Goal: Task Accomplishment & Management: Use online tool/utility

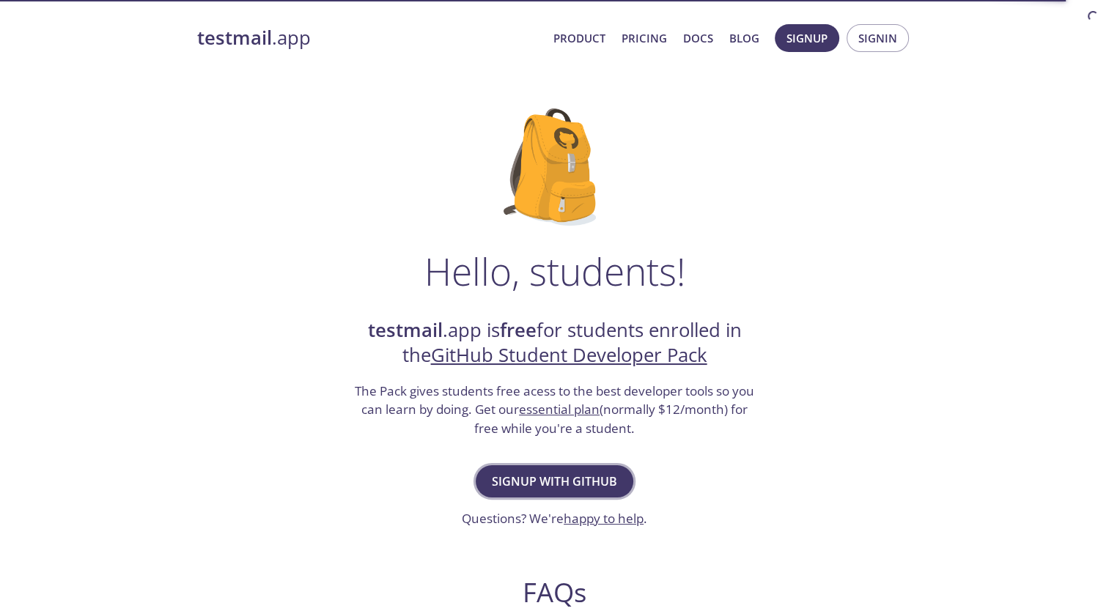
click at [578, 474] on span "Signup with GitHub" at bounding box center [554, 481] width 125 height 21
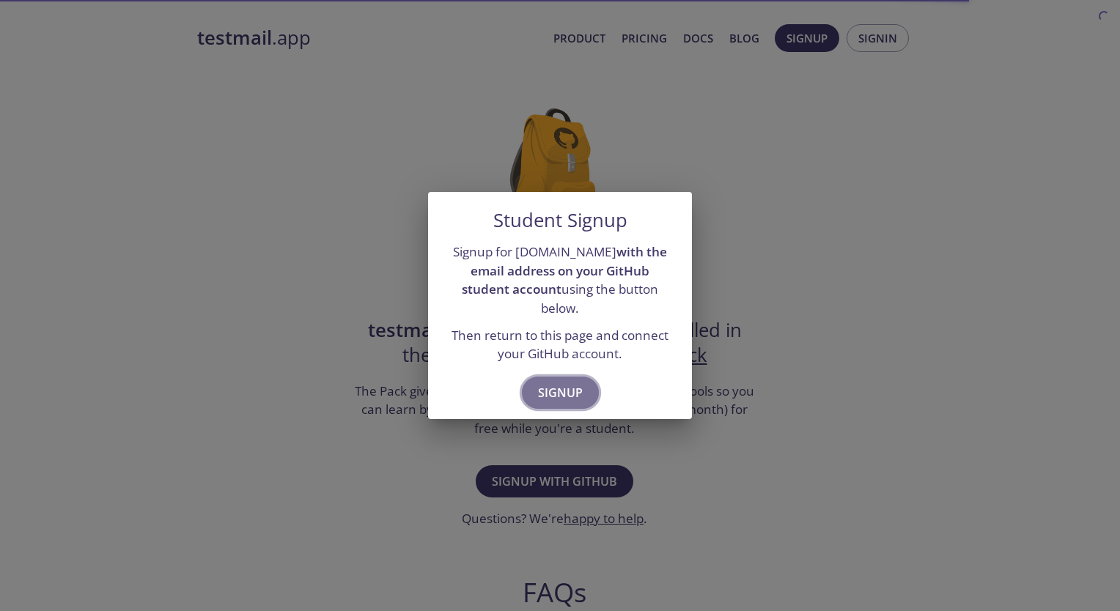
click at [578, 388] on span "Signup" at bounding box center [560, 393] width 45 height 21
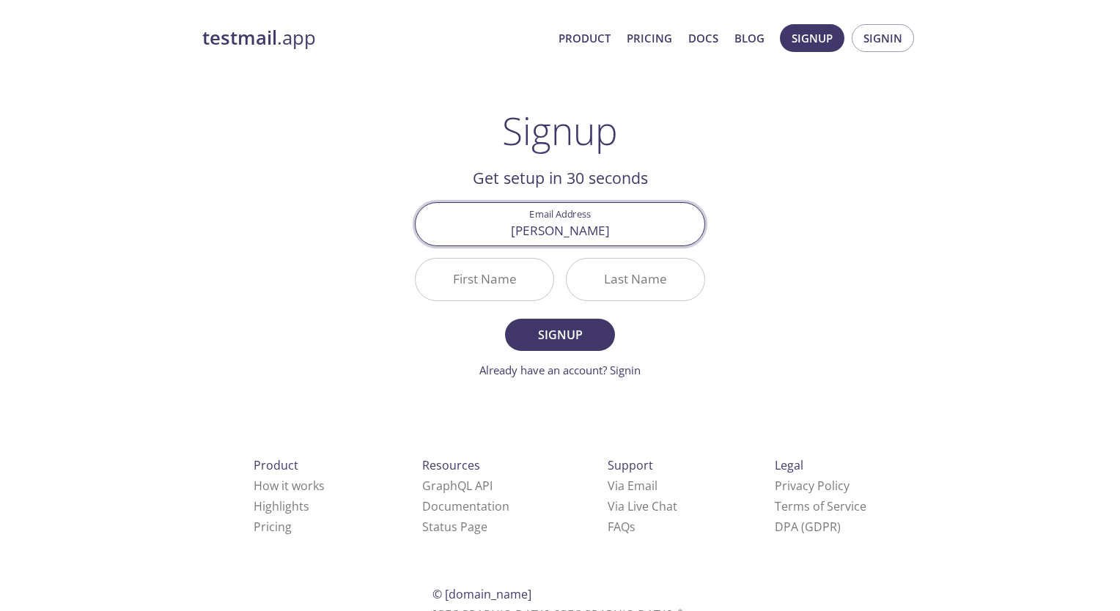
type input "[EMAIL_ADDRESS][DOMAIN_NAME]"
click at [492, 286] on input "First Name" at bounding box center [485, 280] width 138 height 42
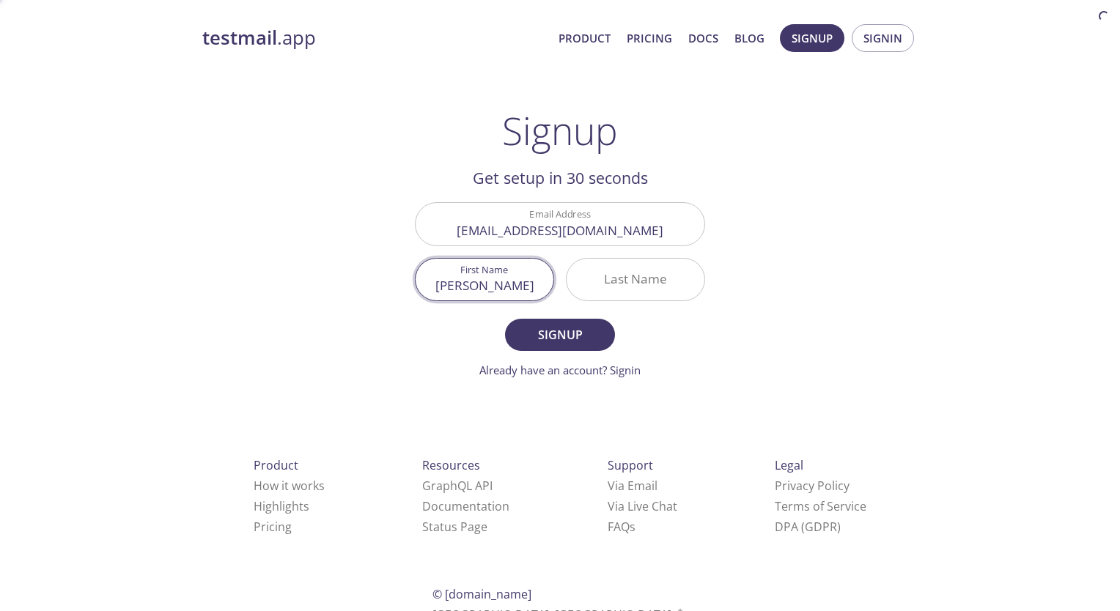
type input "[PERSON_NAME]"
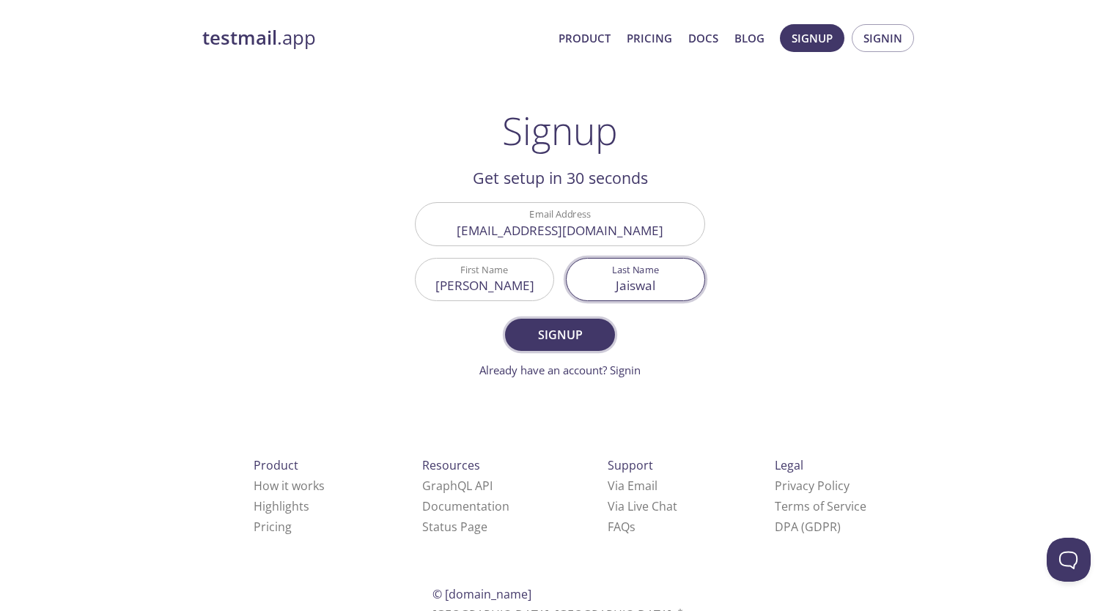
type input "Jaiswal"
click at [525, 337] on span "Signup" at bounding box center [560, 335] width 78 height 21
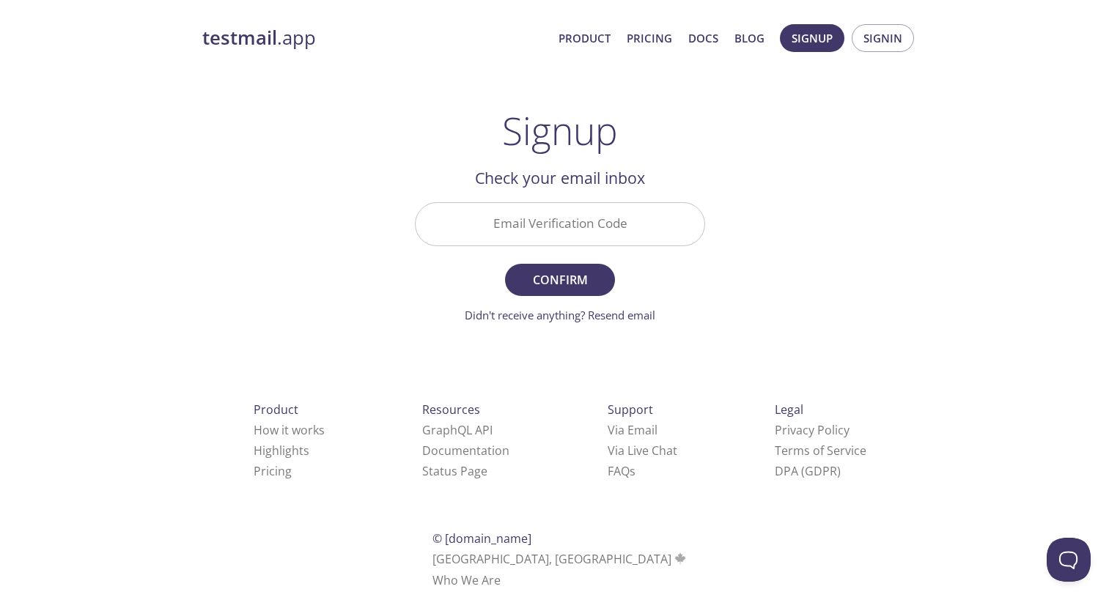
click at [492, 221] on input "Email Verification Code" at bounding box center [560, 224] width 289 height 42
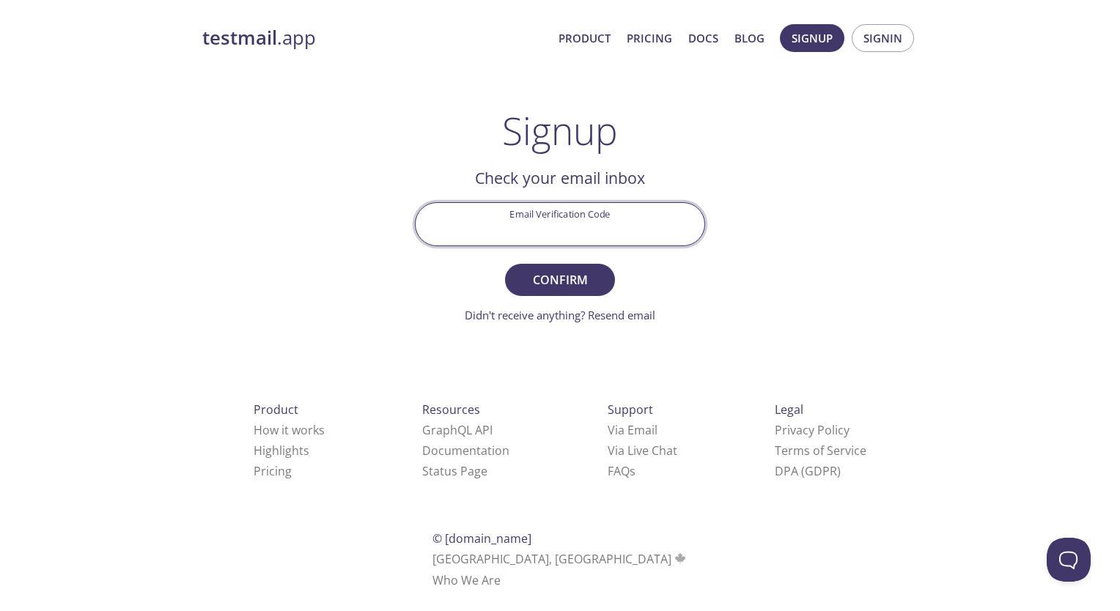
paste input "PDZ1JLS"
type input "PDZ1JLS"
click at [564, 295] on form "Email Verification Code PDZ1JLS Confirm Didn't receive anything? Resend email" at bounding box center [560, 262] width 290 height 121
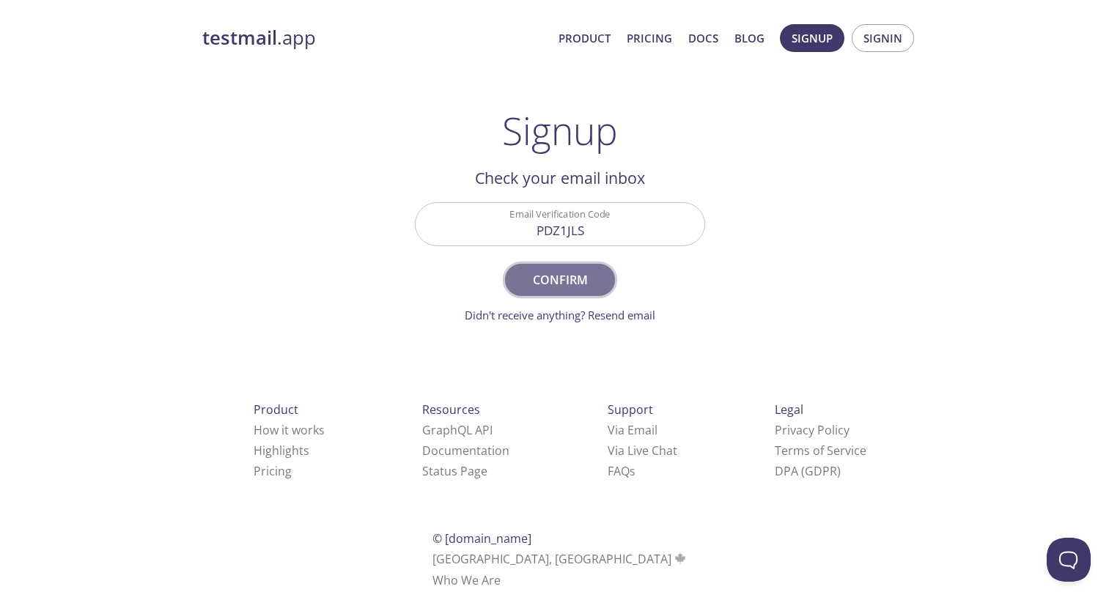
click at [564, 287] on span "Confirm" at bounding box center [560, 280] width 78 height 21
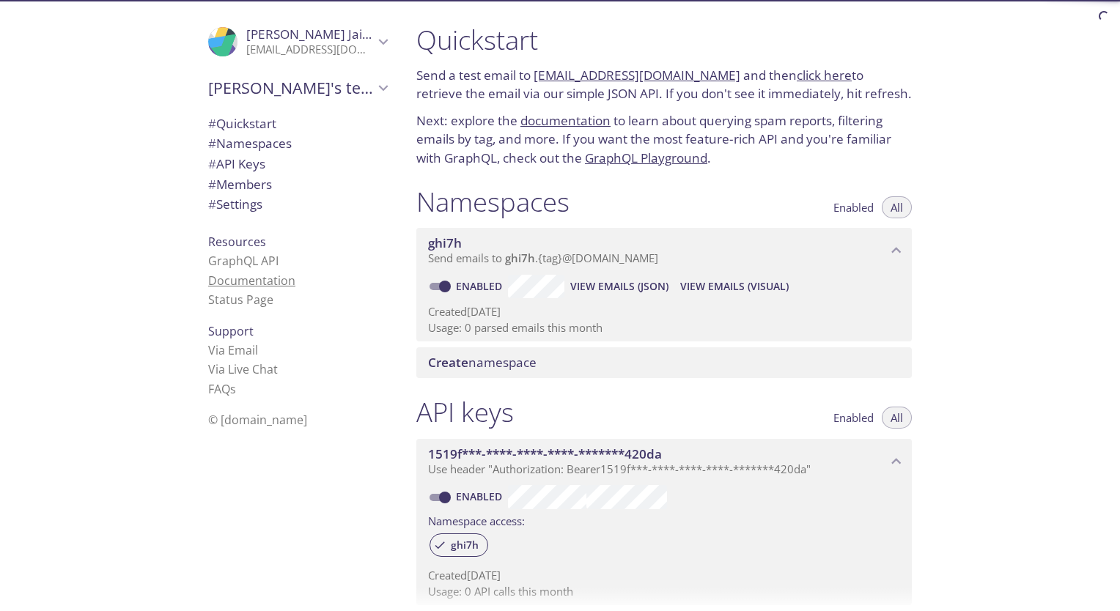
click at [238, 284] on link "Documentation" at bounding box center [251, 281] width 87 height 16
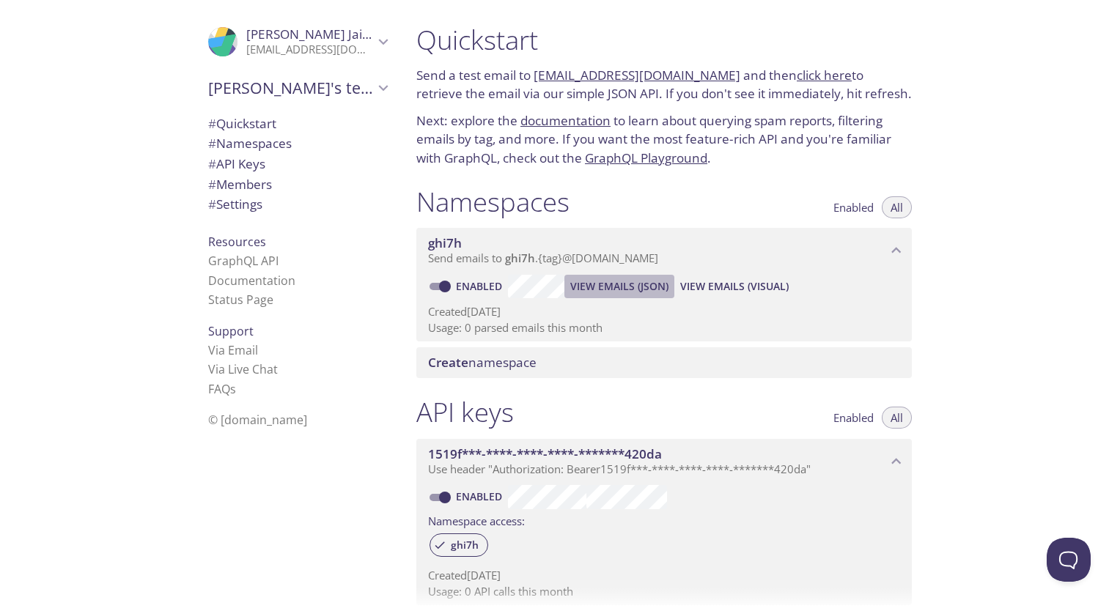
click at [587, 288] on span "View Emails (JSON)" at bounding box center [619, 287] width 98 height 18
click at [440, 284] on input "Enabled" at bounding box center [445, 287] width 53 height 18
click at [437, 283] on input "Disabled" at bounding box center [433, 287] width 53 height 18
checkbox input "true"
click at [877, 249] on span "ghi7h" at bounding box center [657, 243] width 459 height 16
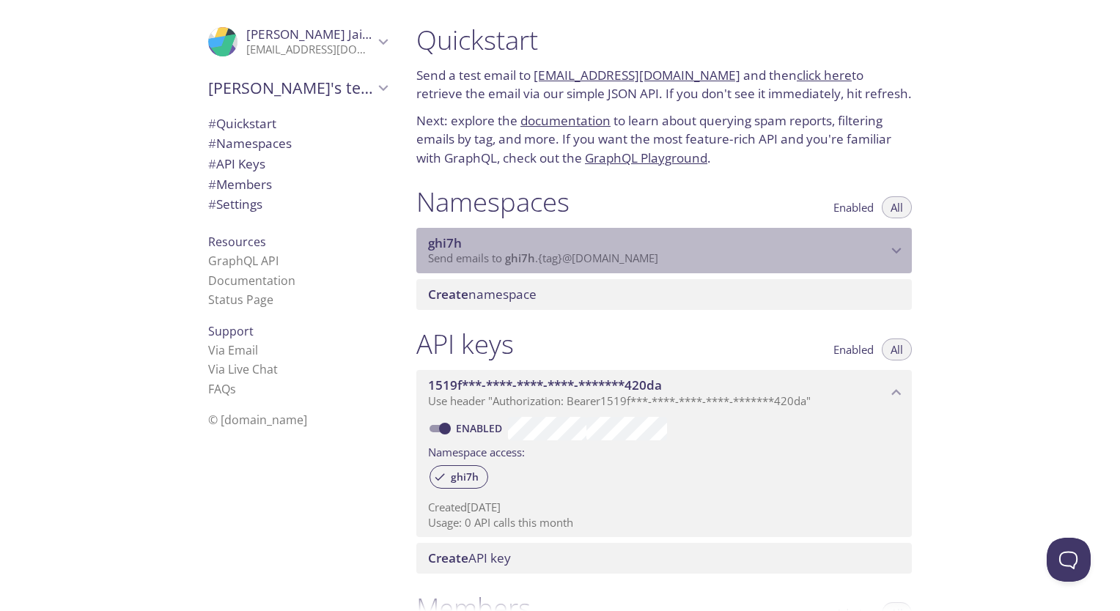
click at [877, 249] on span "ghi7h" at bounding box center [657, 243] width 459 height 16
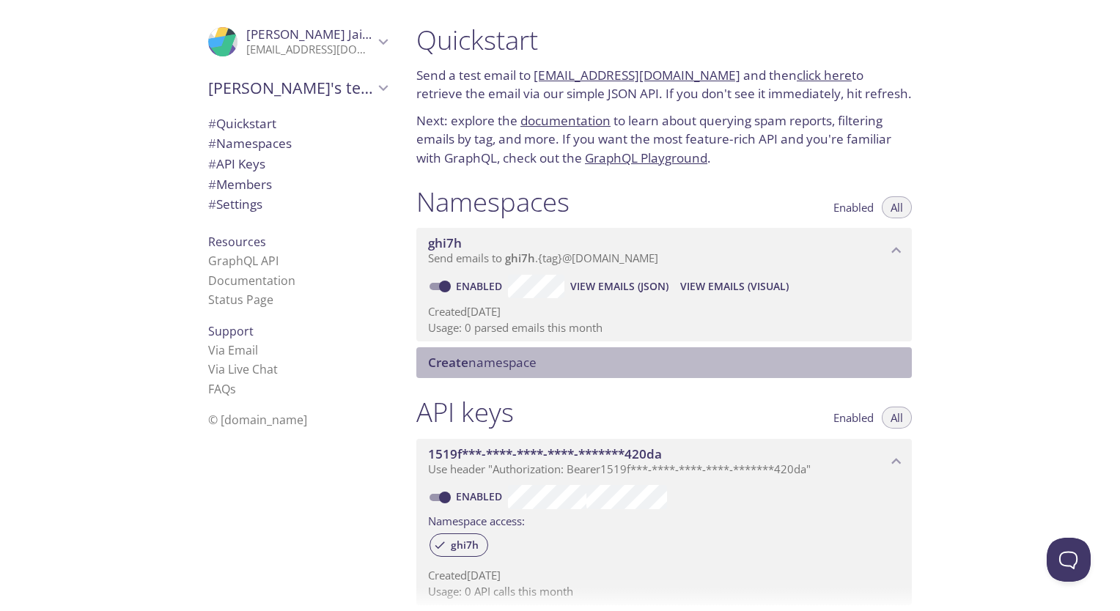
click at [515, 361] on span "Create namespace" at bounding box center [482, 362] width 109 height 17
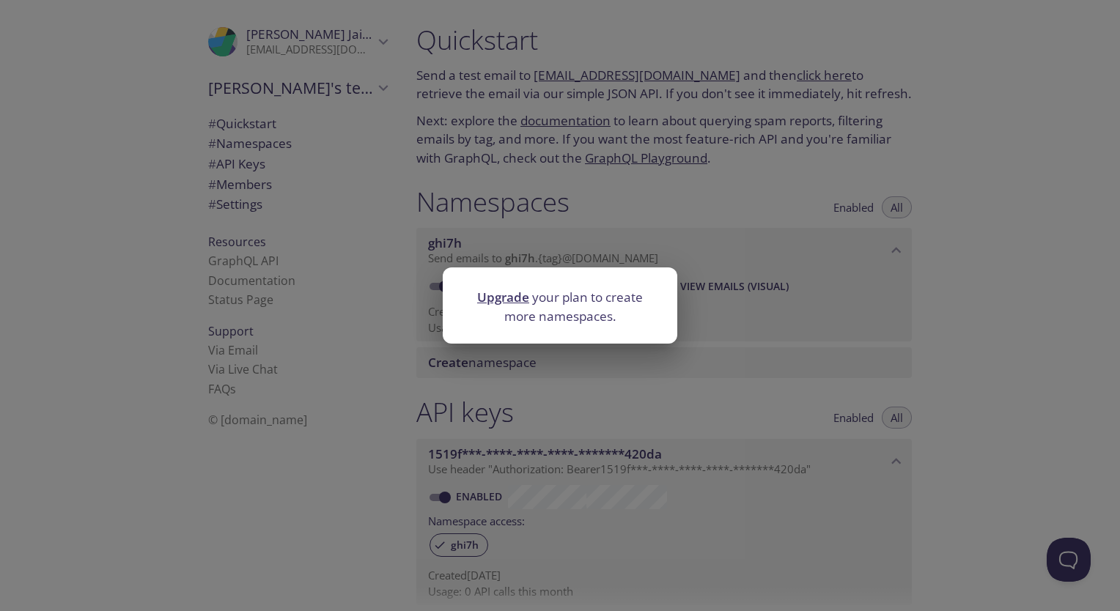
click at [540, 397] on div "Upgrade your plan to create more namespaces." at bounding box center [560, 305] width 1120 height 611
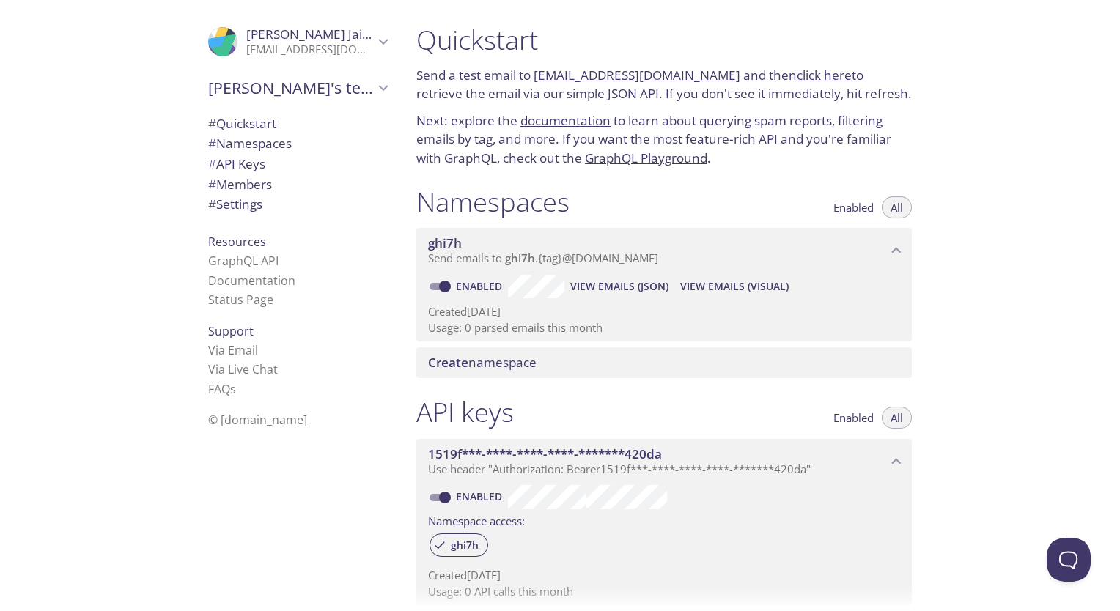
click at [545, 257] on span "Send emails to ghi7h . {tag} @inbox.testmail.app" at bounding box center [543, 258] width 230 height 15
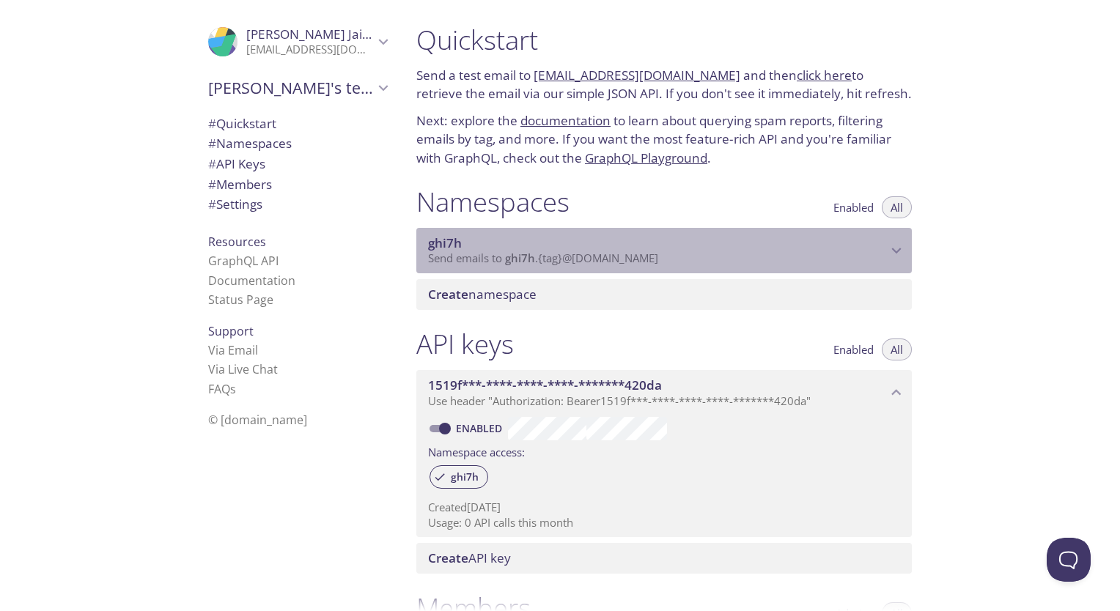
click at [545, 257] on span "Send emails to ghi7h . {tag} @inbox.testmail.app" at bounding box center [543, 258] width 230 height 15
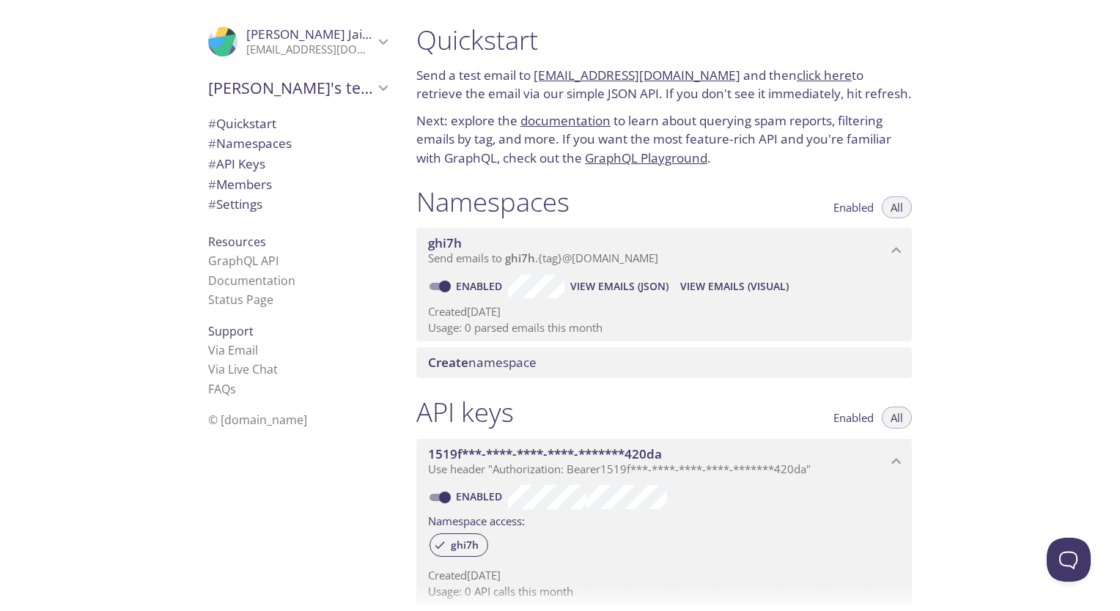
click at [850, 207] on span "Enabled" at bounding box center [854, 207] width 40 height 0
click at [897, 207] on span "All" at bounding box center [897, 207] width 12 height 0
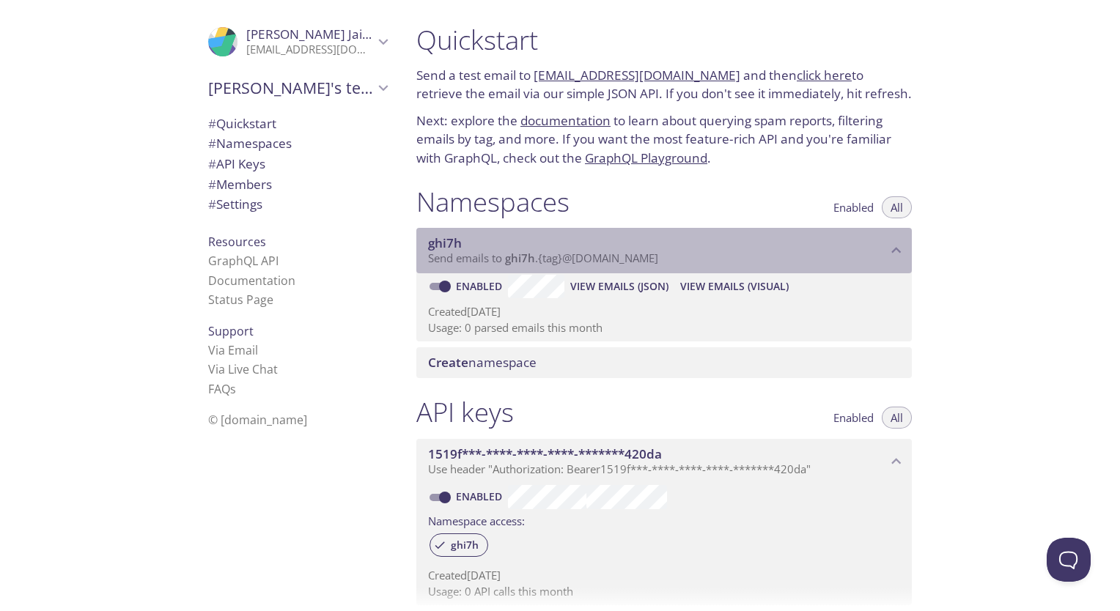
drag, startPoint x: 667, startPoint y: 256, endPoint x: 520, endPoint y: 261, distance: 147.5
click at [520, 261] on span "Send emails to ghi7h . {tag} @inbox.testmail.app" at bounding box center [543, 258] width 230 height 15
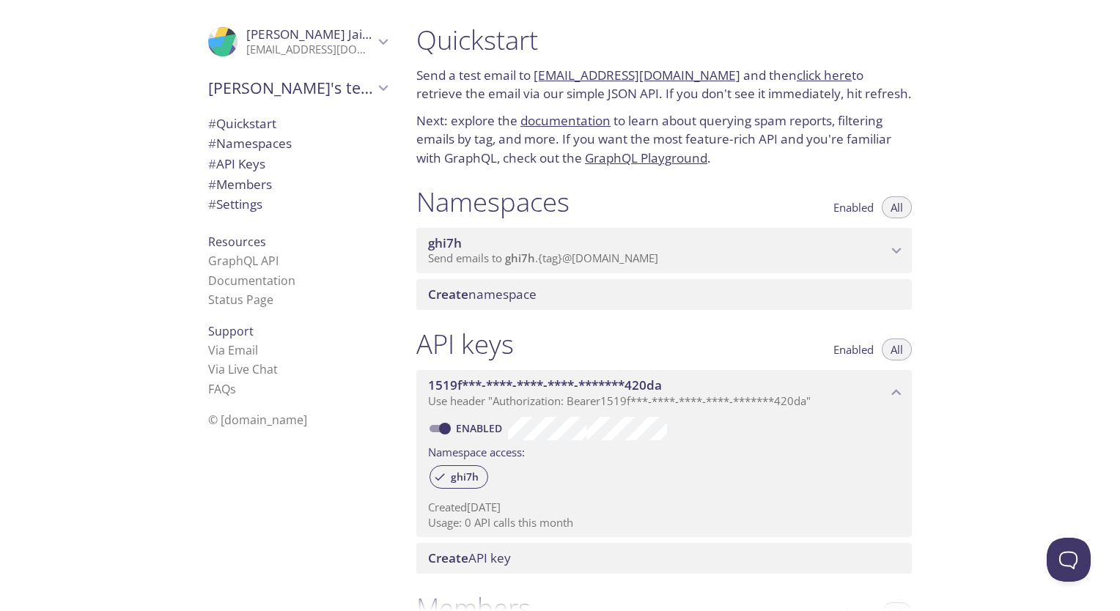
click at [510, 259] on span "ghi7h" at bounding box center [520, 258] width 30 height 15
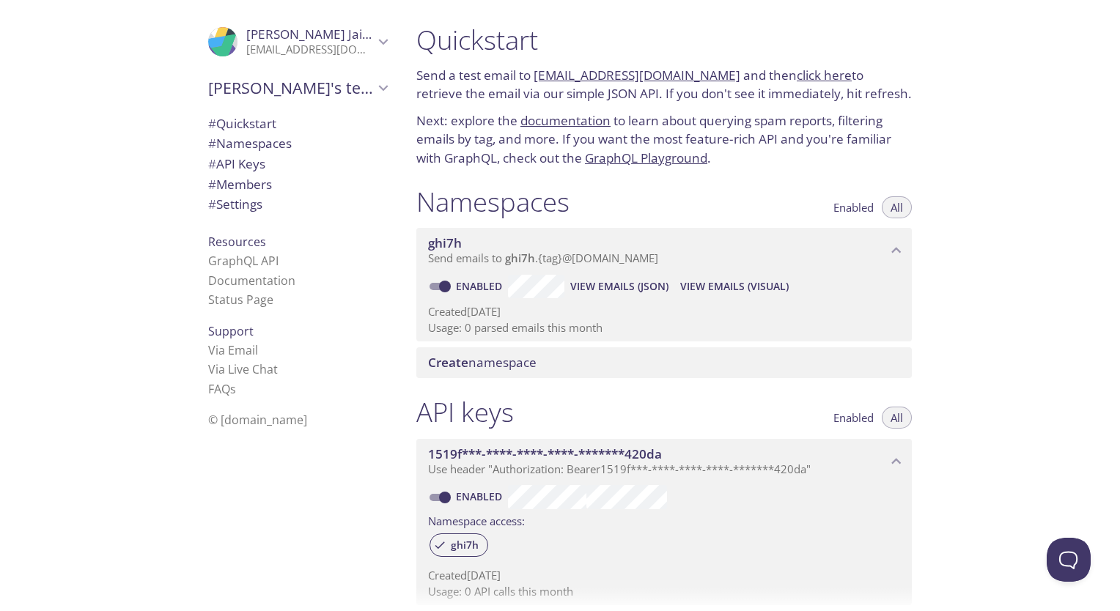
click at [710, 289] on span "View Emails (Visual)" at bounding box center [734, 287] width 109 height 18
drag, startPoint x: 672, startPoint y: 259, endPoint x: 397, endPoint y: 257, distance: 274.9
click at [403, 255] on div ".cls-1 { fill: #6d5ca8; } .cls-2 { fill: #3fc191; } .cls-3 { fill: #3b4752; } .…" at bounding box center [560, 305] width 1120 height 611
click at [59, 334] on div ".cls-1 { fill: #6d5ca8; } .cls-2 { fill: #3fc191; } .cls-3 { fill: #3b4752; } .…" at bounding box center [202, 305] width 405 height 611
click at [692, 290] on span "View Emails (Visual)" at bounding box center [734, 287] width 109 height 18
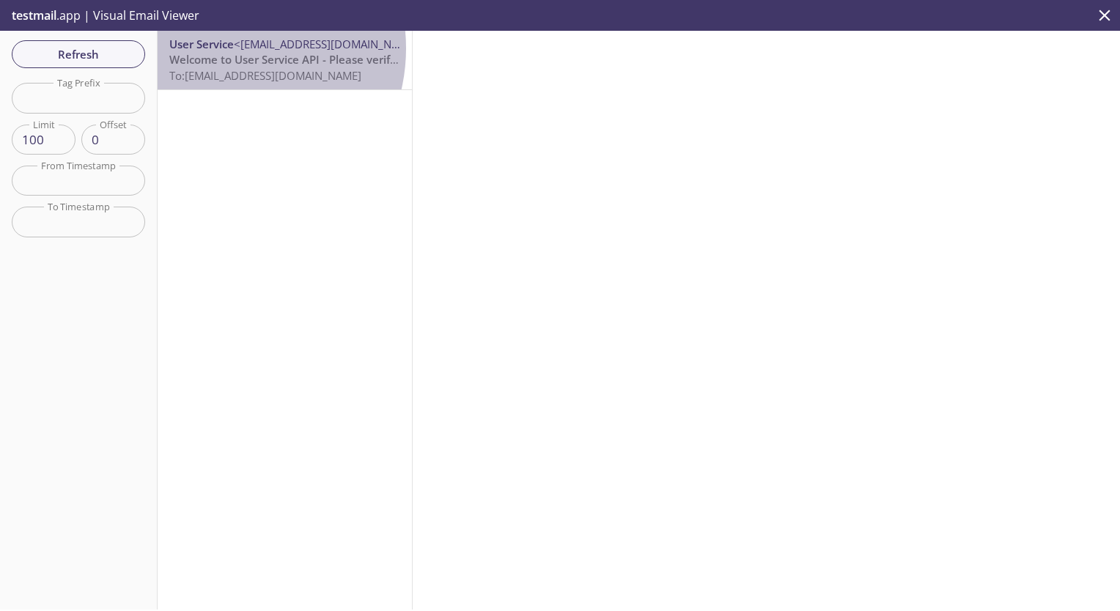
click at [221, 48] on span "User Service" at bounding box center [201, 44] width 65 height 15
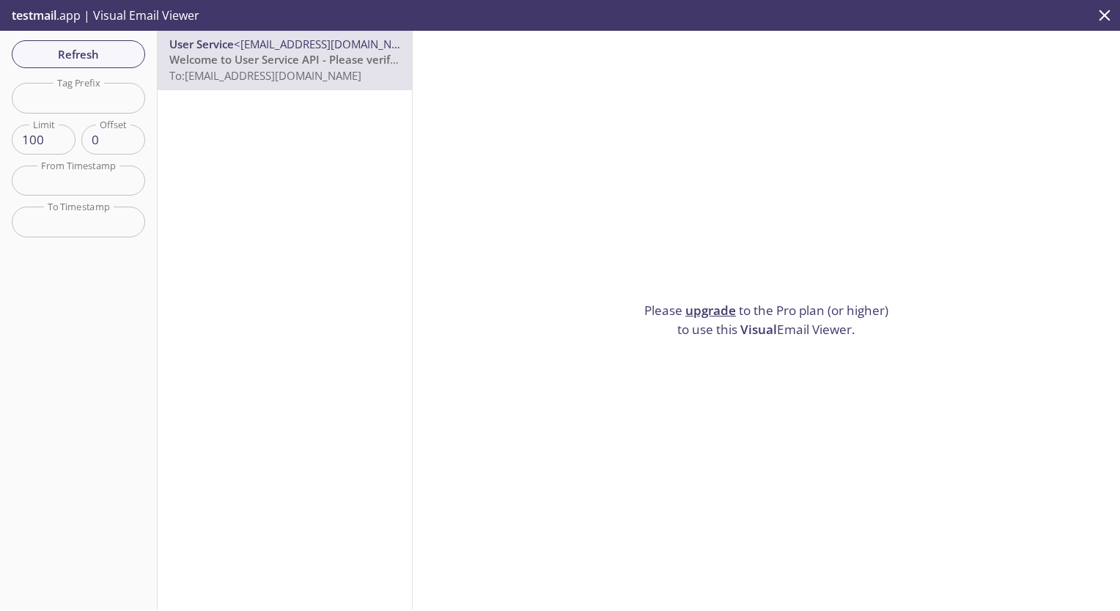
click at [761, 326] on span "Visual" at bounding box center [758, 329] width 37 height 17
click at [713, 309] on link "upgrade" at bounding box center [711, 310] width 51 height 17
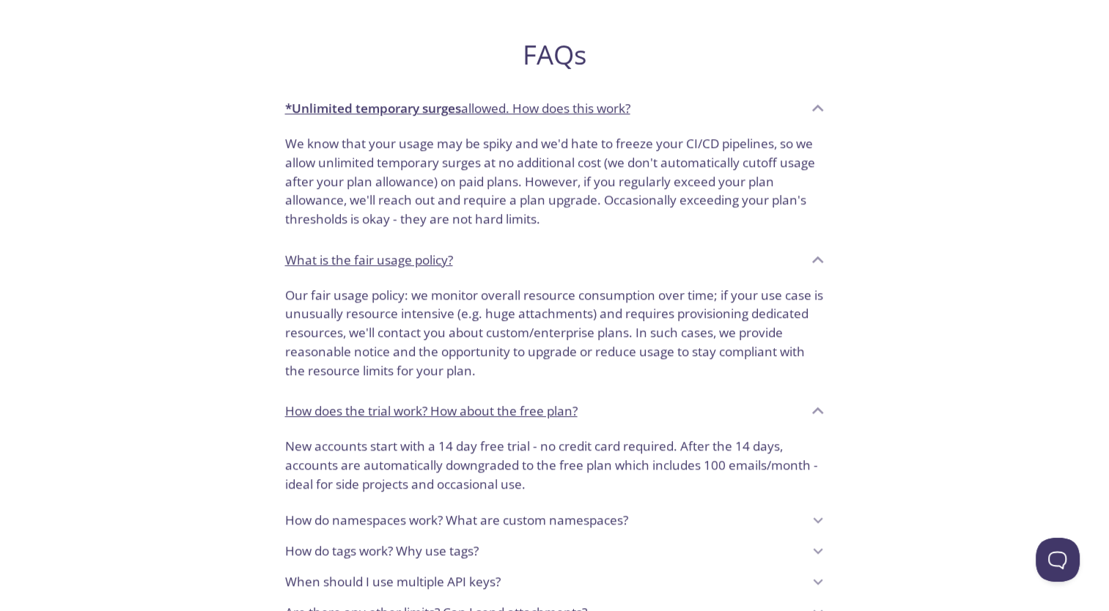
scroll to position [733, 0]
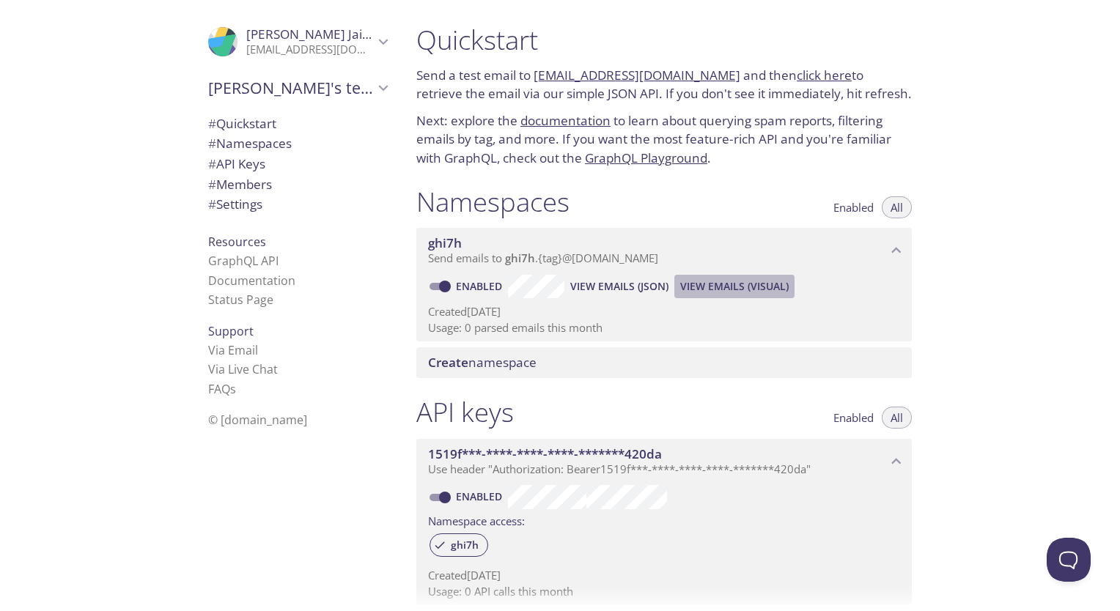
click at [721, 286] on span "View Emails (Visual)" at bounding box center [734, 287] width 109 height 18
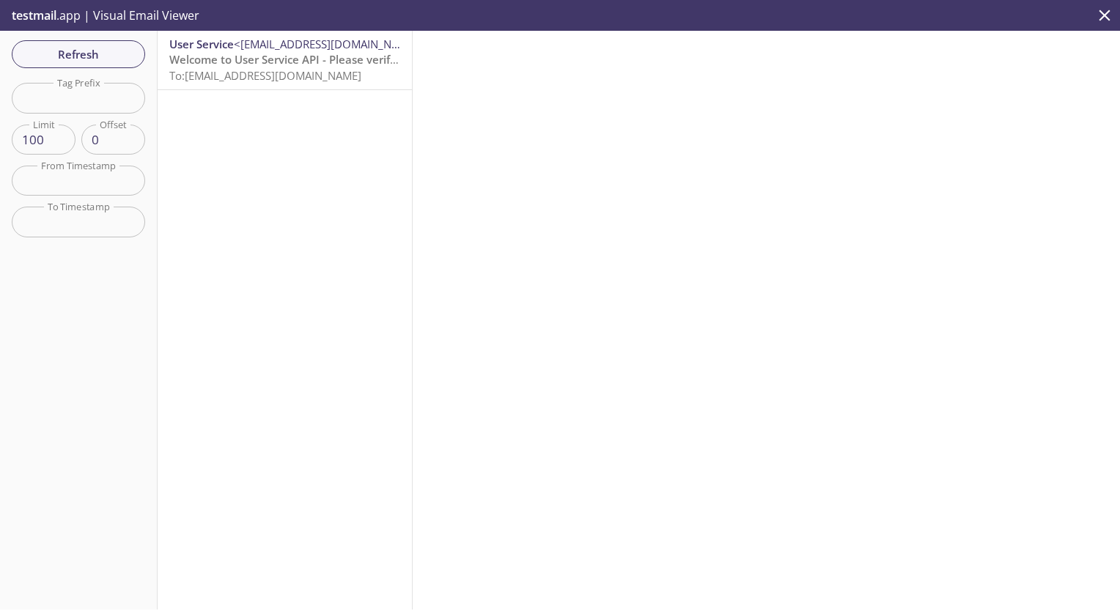
click at [249, 70] on span "To: ghi7h.user1@inbox.testmail.app" at bounding box center [265, 75] width 192 height 15
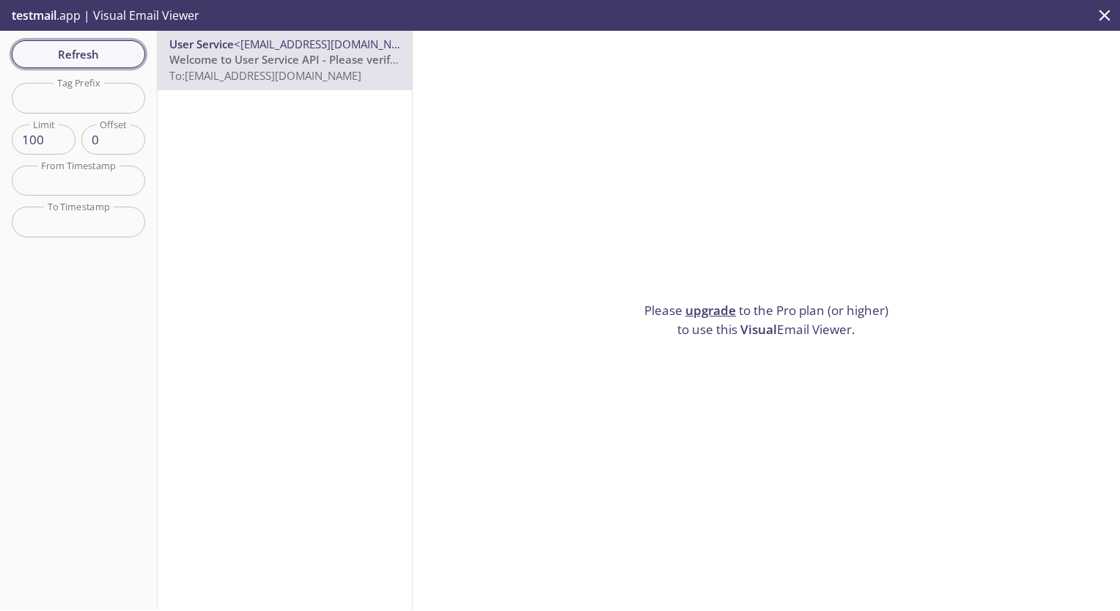
click at [78, 52] on span "Refresh" at bounding box center [78, 54] width 110 height 19
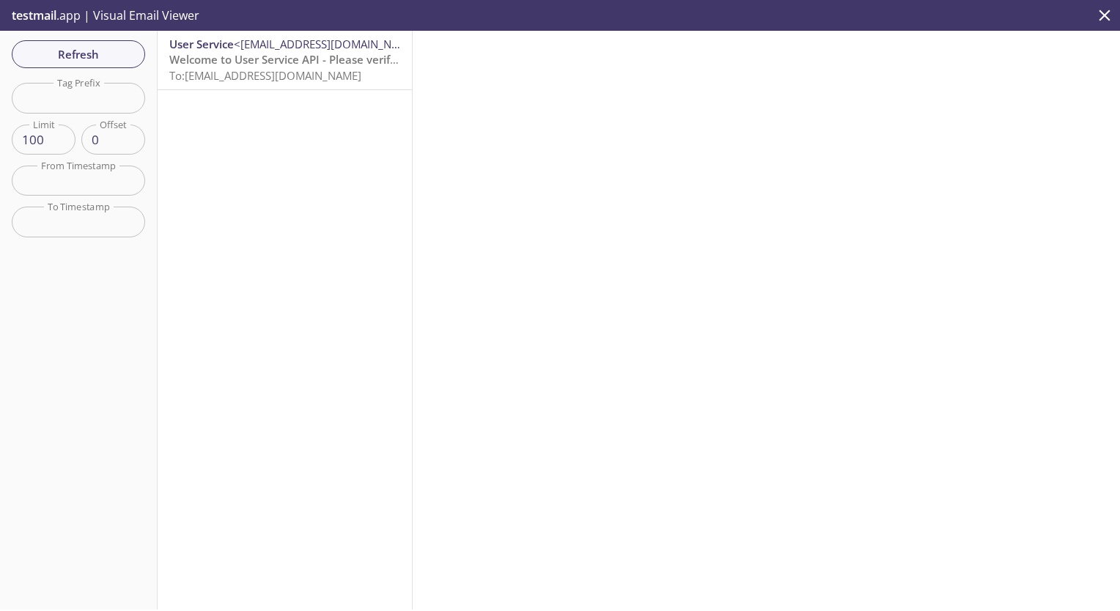
click at [15, 15] on span "testmail" at bounding box center [34, 15] width 45 height 16
click at [18, 13] on span "testmail" at bounding box center [34, 15] width 45 height 16
click at [131, 21] on p "testmail .app | Visual Email Viewer" at bounding box center [104, 15] width 208 height 31
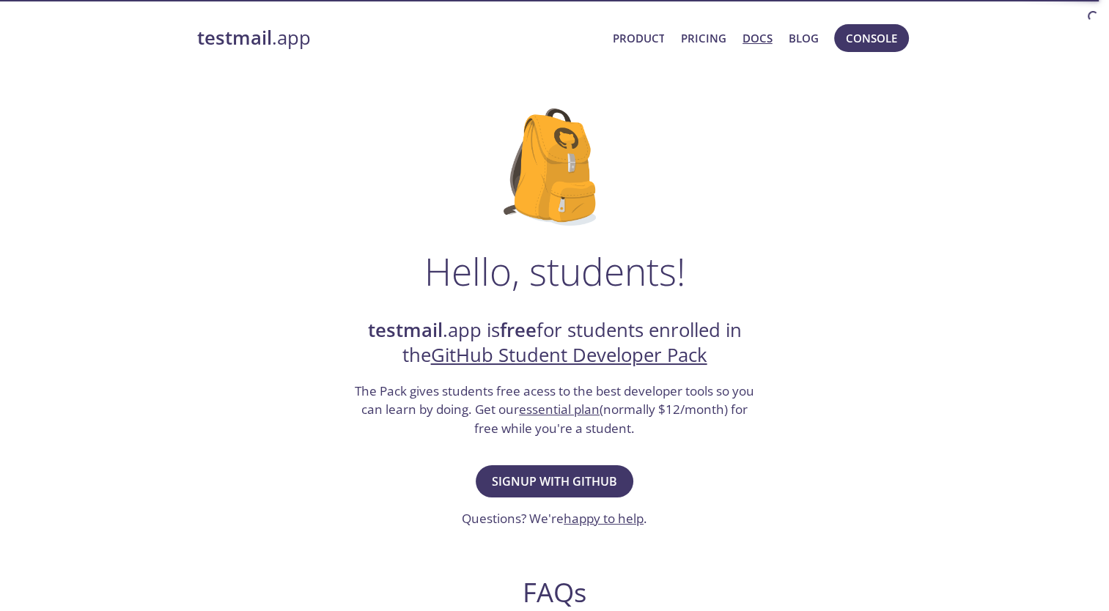
click at [748, 34] on link "Docs" at bounding box center [758, 38] width 30 height 19
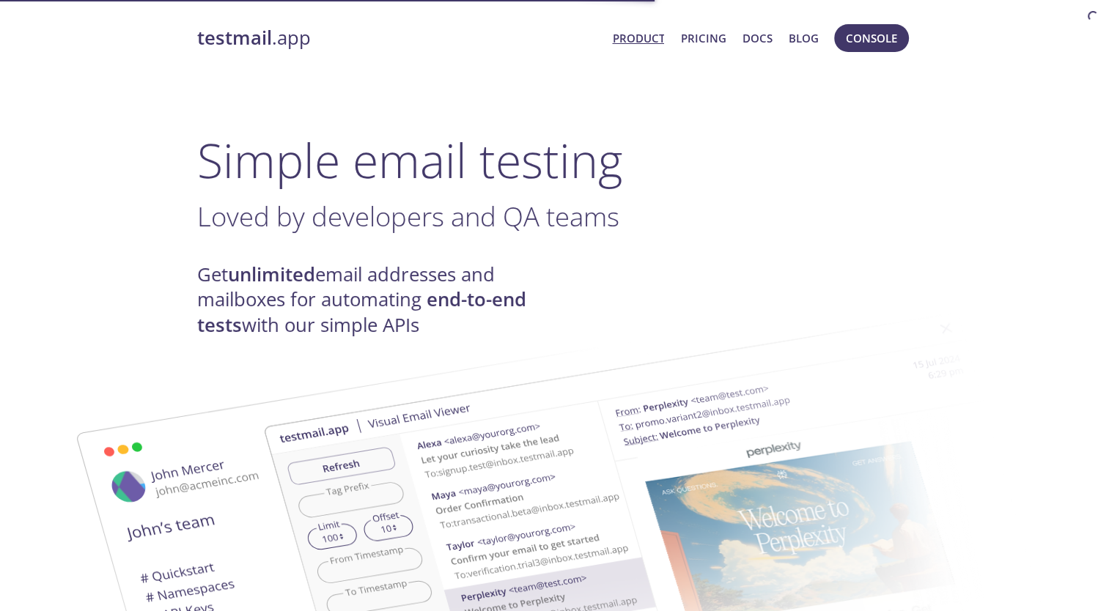
click at [837, 35] on button "Console" at bounding box center [871, 38] width 75 height 28
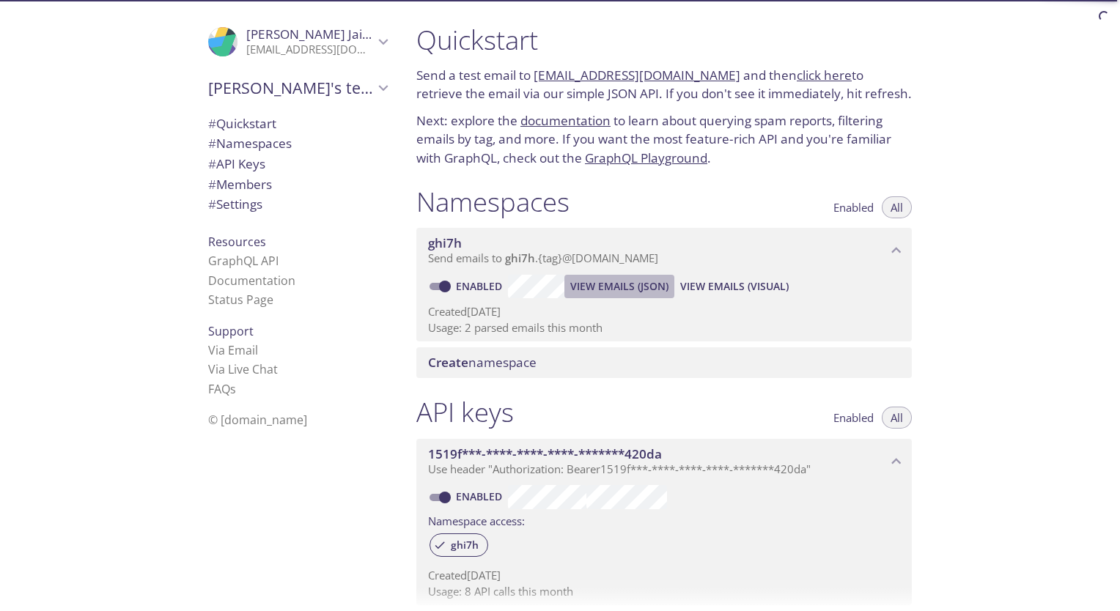
click at [645, 293] on span "View Emails (JSON)" at bounding box center [619, 287] width 98 height 18
